Goal: Navigation & Orientation: Find specific page/section

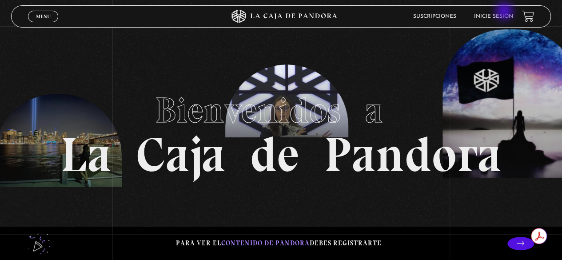
click at [502, 14] on link "Inicie sesión" at bounding box center [493, 16] width 39 height 5
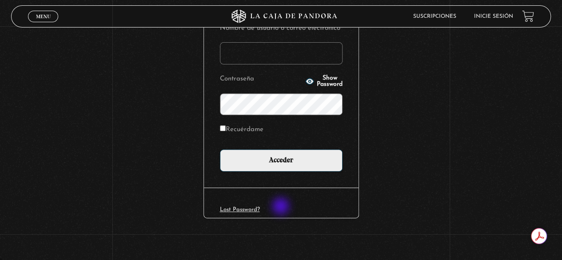
scroll to position [125, 0]
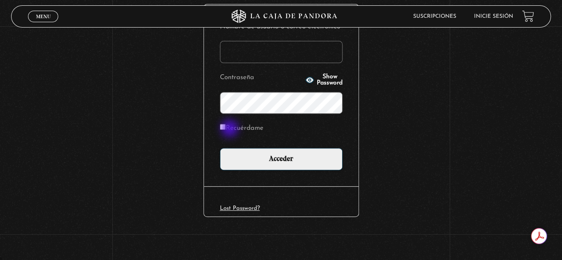
type input "ladgv12@gmail.com"
click at [230, 129] on label "Recuérdame" at bounding box center [242, 129] width 44 height 14
click at [226, 129] on input "Recuérdame" at bounding box center [223, 127] width 6 height 6
checkbox input "true"
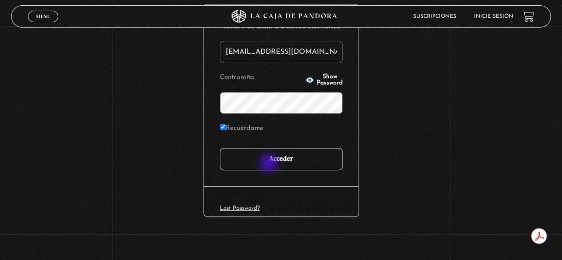
click at [270, 165] on input "Acceder" at bounding box center [281, 159] width 123 height 22
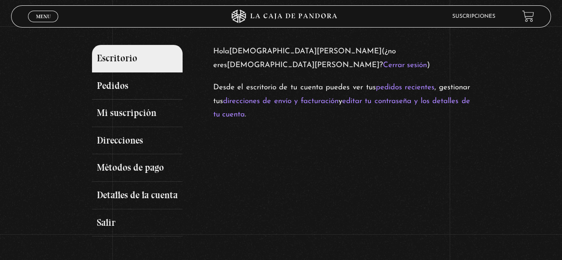
scroll to position [89, 0]
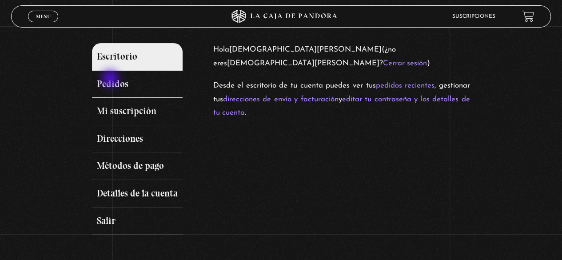
click at [111, 79] on link "Pedidos" at bounding box center [137, 85] width 91 height 28
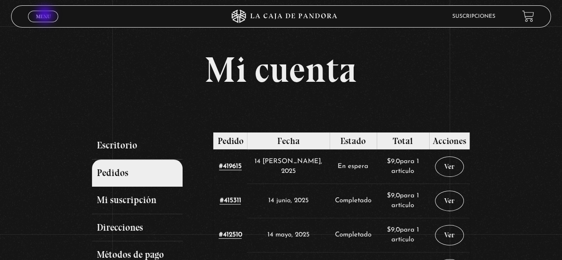
click at [45, 16] on span "Menu" at bounding box center [43, 16] width 15 height 5
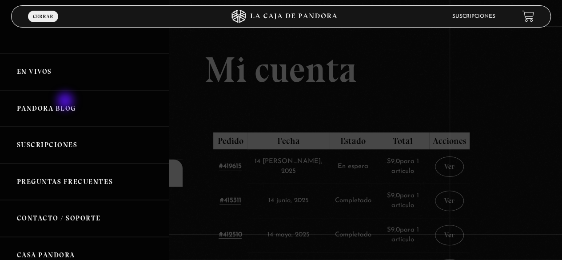
click at [66, 102] on link "Pandora Blog" at bounding box center [84, 108] width 169 height 37
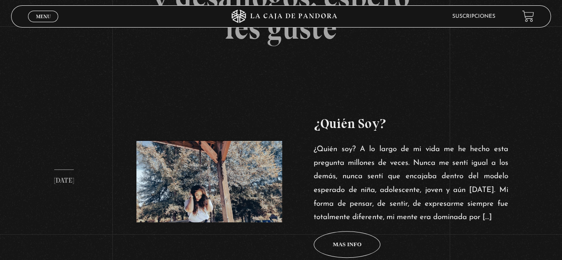
scroll to position [464, 0]
